Goal: Find specific page/section: Find specific page/section

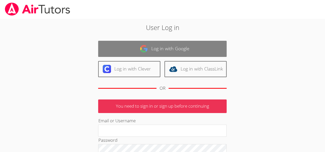
click at [156, 48] on link "Log in with Google" at bounding box center [162, 49] width 129 height 16
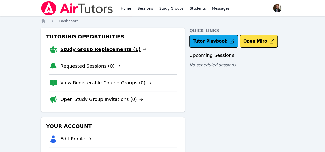
click at [79, 51] on link "Study Group Replacements (1)" at bounding box center [103, 49] width 86 height 7
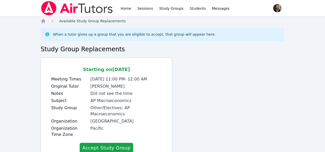
click at [65, 21] on span "Available Study Group Replacements" at bounding box center [92, 21] width 67 height 4
click at [52, 21] on icon "Breadcrumb" at bounding box center [53, 21] width 2 height 3
click at [43, 20] on icon "Breadcrumb" at bounding box center [43, 21] width 4 height 4
